Goal: Task Accomplishment & Management: Manage account settings

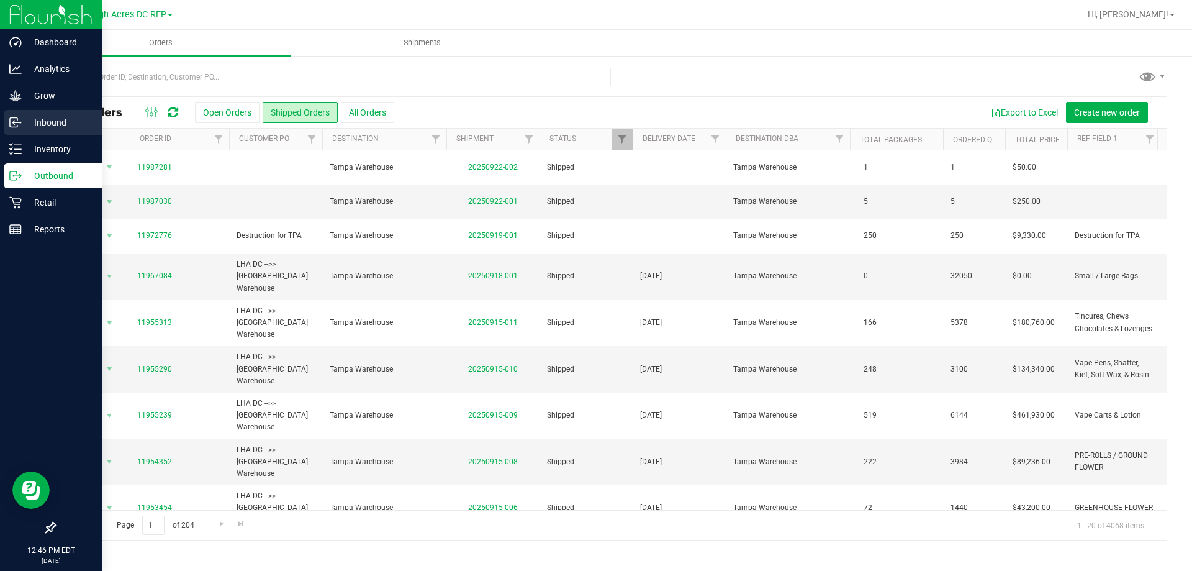
click at [35, 122] on p "Inbound" at bounding box center [59, 122] width 75 height 15
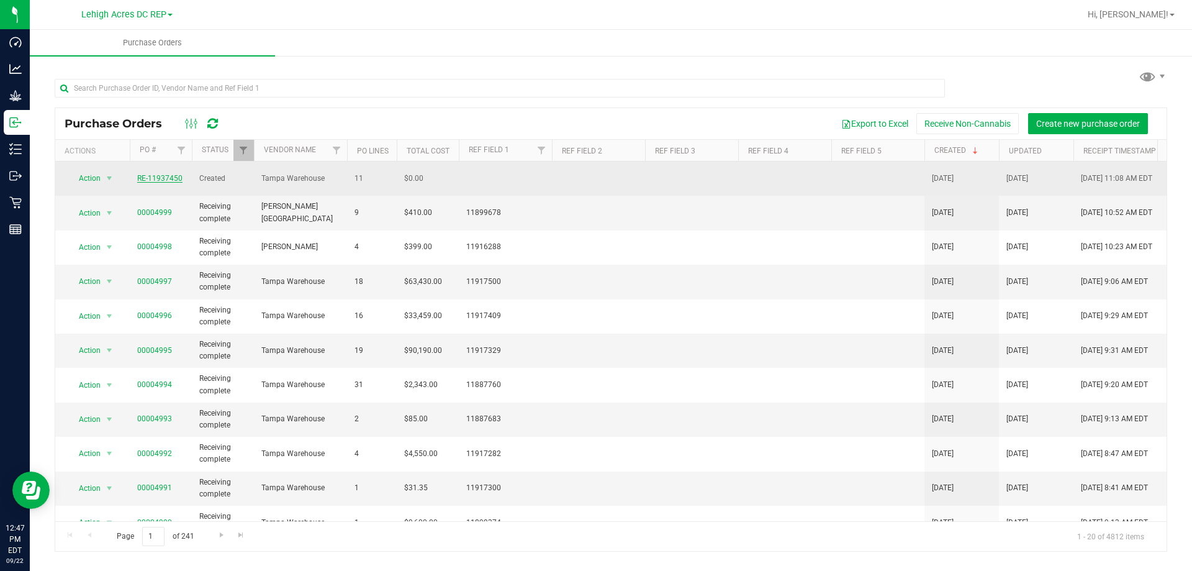
click at [161, 180] on link "RE-11937450" at bounding box center [159, 178] width 45 height 9
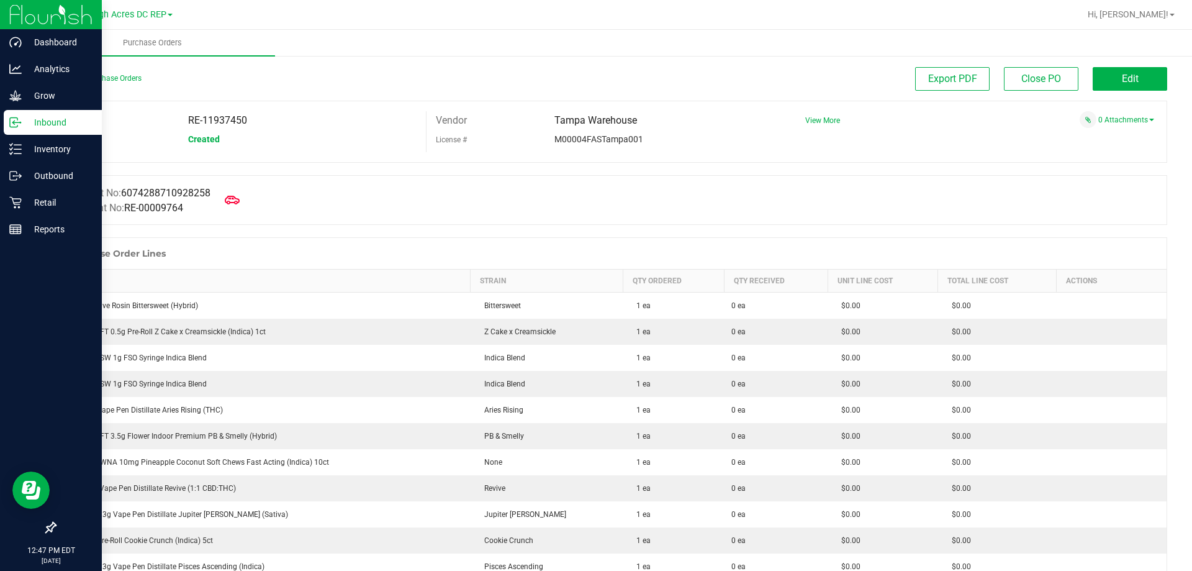
click at [39, 124] on p "Inbound" at bounding box center [59, 122] width 75 height 15
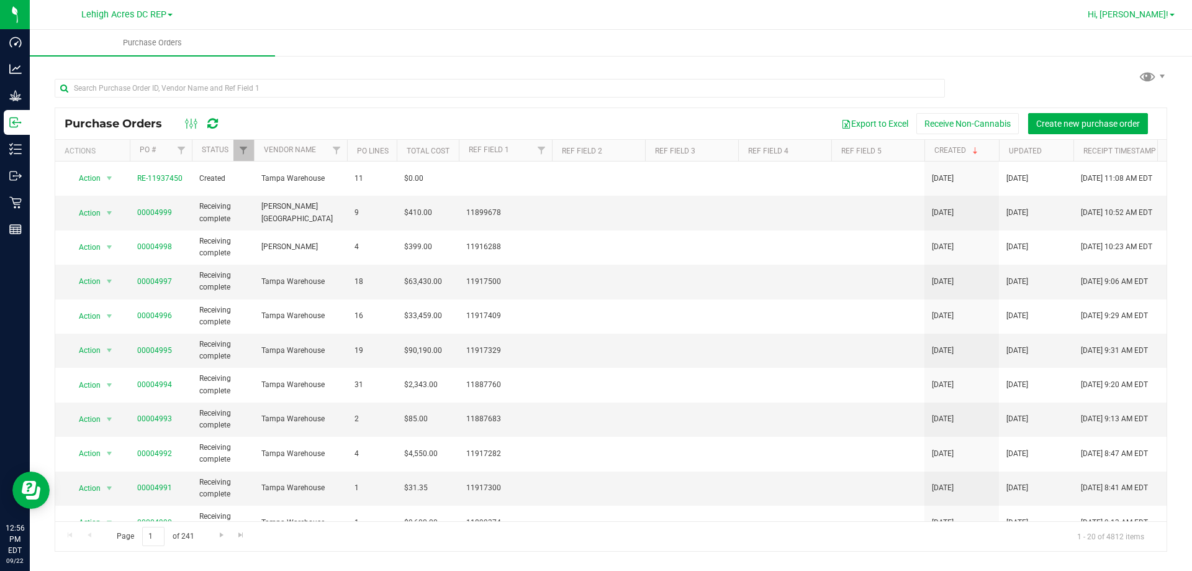
click at [1165, 16] on span "Hi, [PERSON_NAME]!" at bounding box center [1128, 14] width 81 height 10
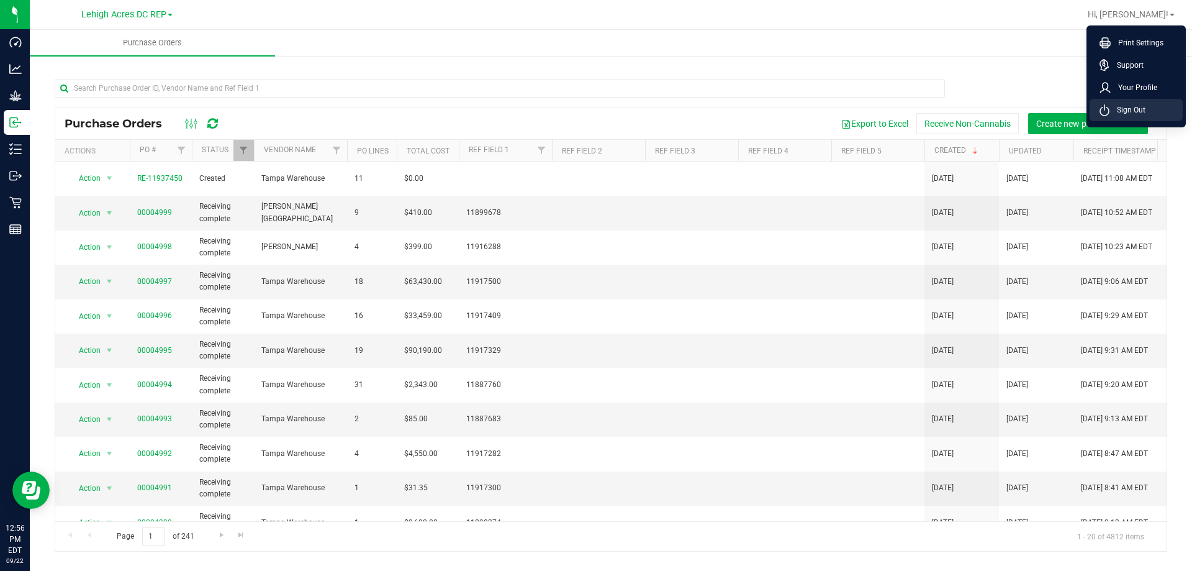
click at [1129, 120] on li "Sign Out" at bounding box center [1136, 110] width 93 height 22
